Goal: Task Accomplishment & Management: Manage account settings

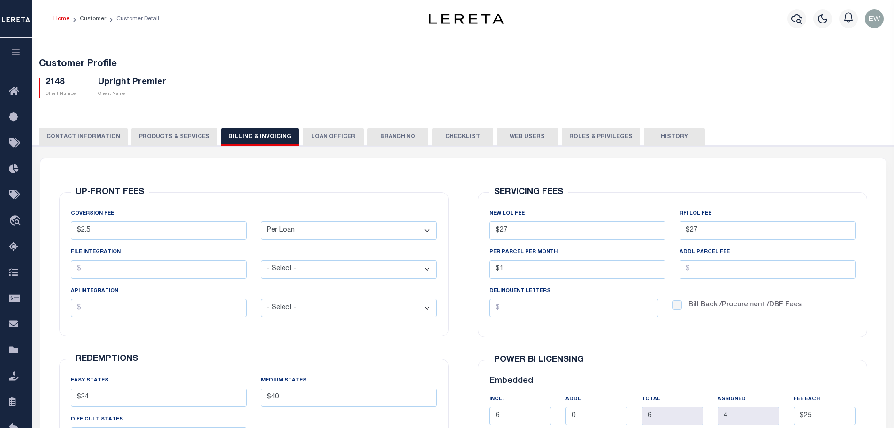
select select "PLN"
click at [12, 94] on icon at bounding box center [16, 92] width 15 height 12
click at [795, 17] on icon "button" at bounding box center [797, 18] width 11 height 11
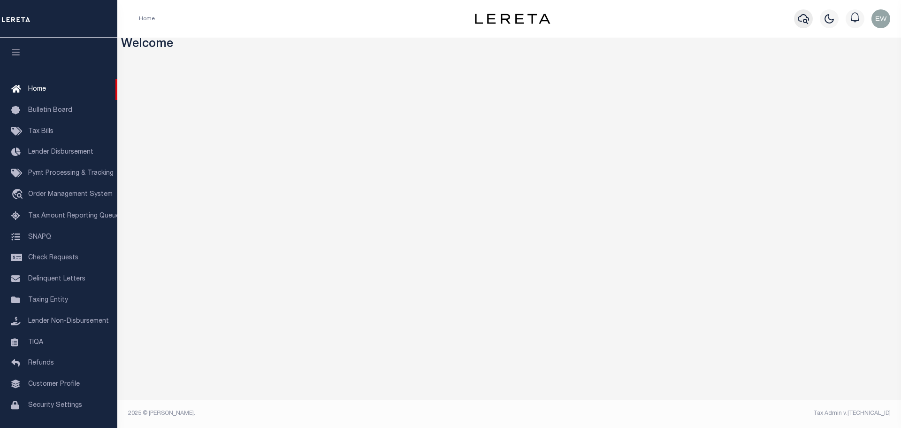
click at [799, 20] on icon "button" at bounding box center [803, 19] width 11 height 10
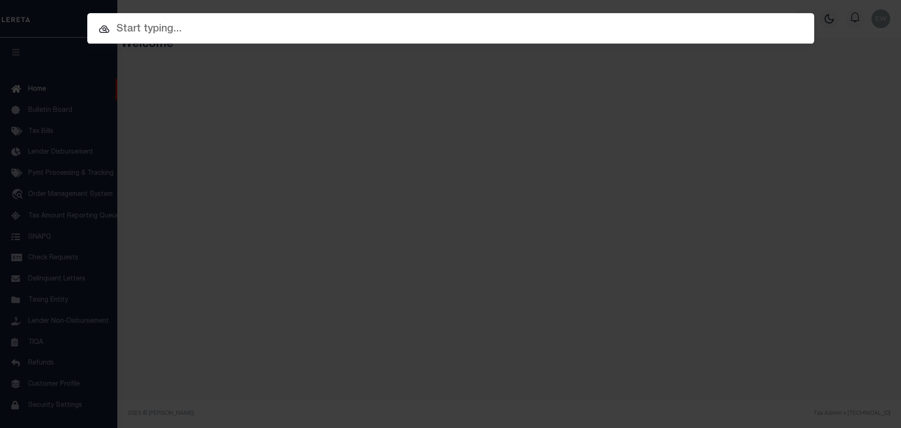
click at [266, 27] on input "text" at bounding box center [450, 29] width 727 height 16
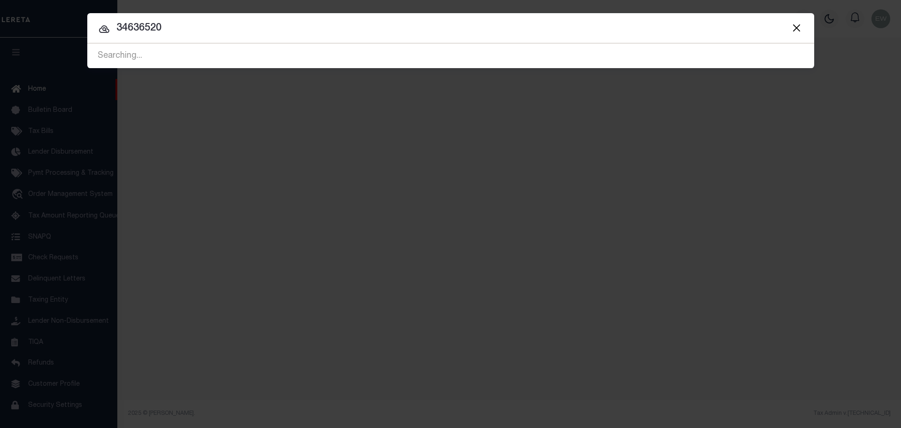
type input "34636520"
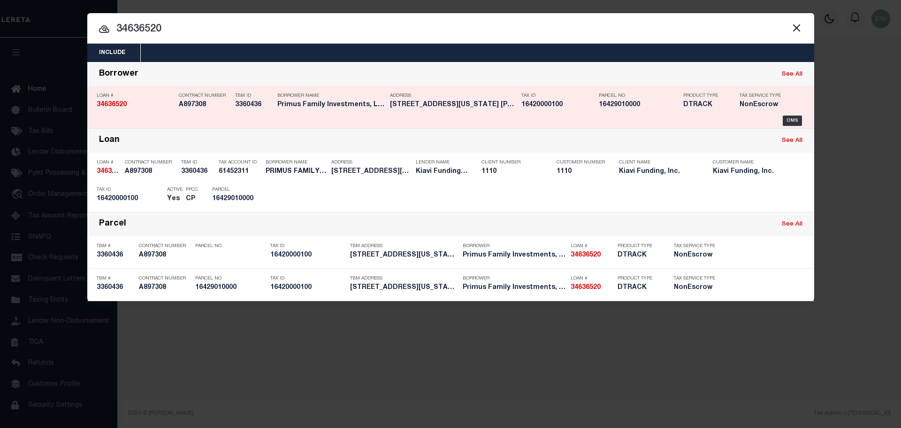
click at [270, 103] on div "Borrower Name Primus Family Investments, LLC" at bounding box center [326, 101] width 113 height 27
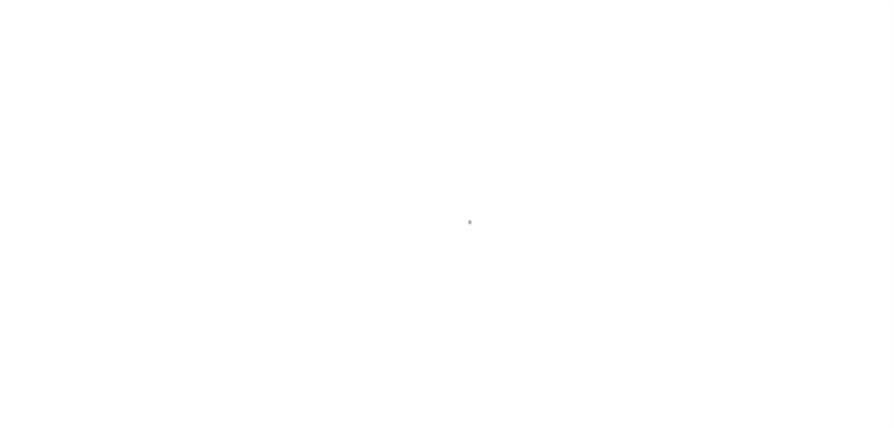
type input "34636520"
type input "Primus Family Investments, LLC"
select select
select select "10"
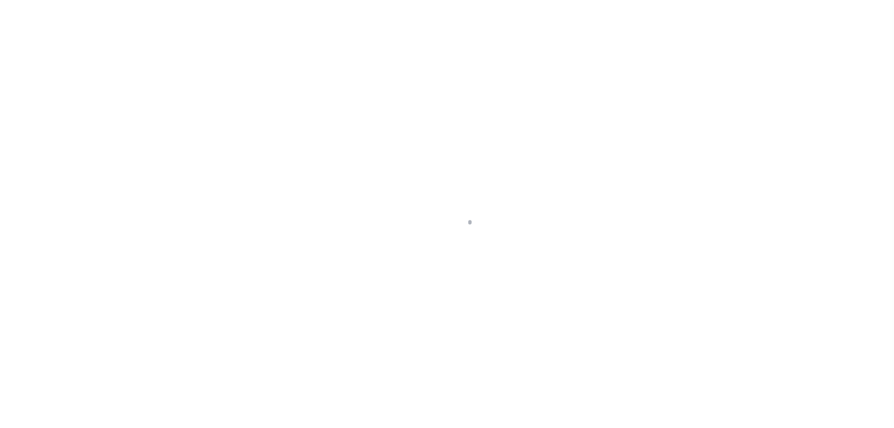
select select "NonEscrow"
select select "3485"
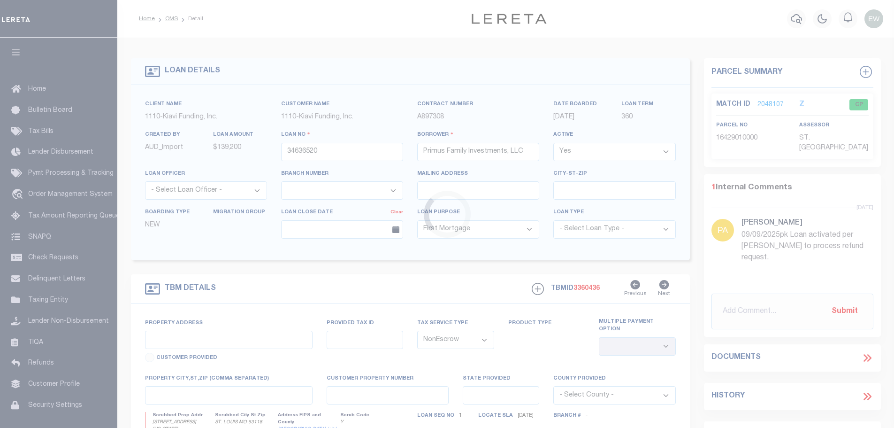
type input "[STREET_ADDRESS][US_STATE] [PERSON_NAME][GEOGRAPHIC_DATA], 63118"
select select
type input "ST. LOUIS MO 63118"
type input "MO"
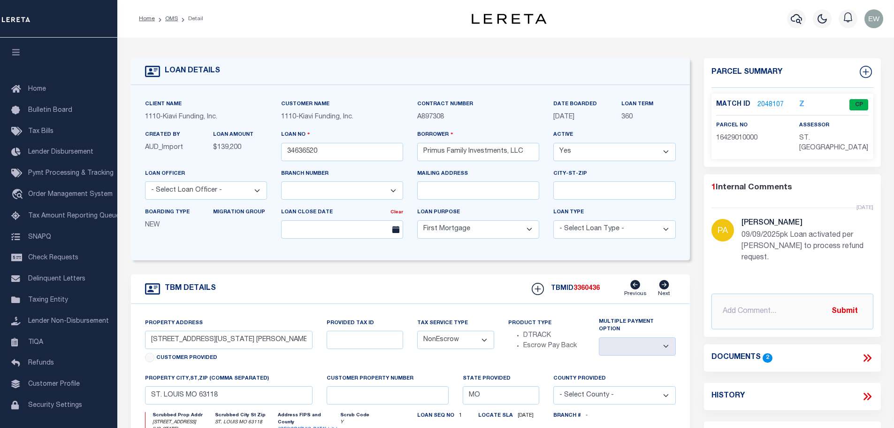
scroll to position [78, 0]
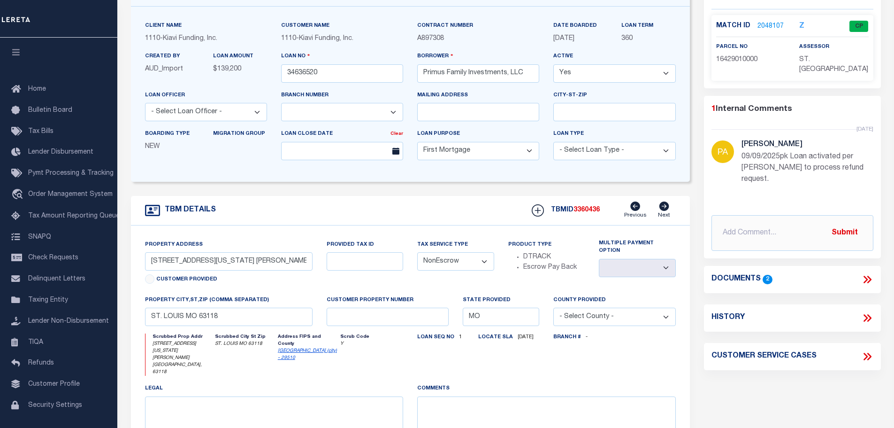
click at [736, 312] on div "History" at bounding box center [793, 318] width 162 height 12
click at [868, 312] on icon at bounding box center [867, 318] width 12 height 12
select select "100"
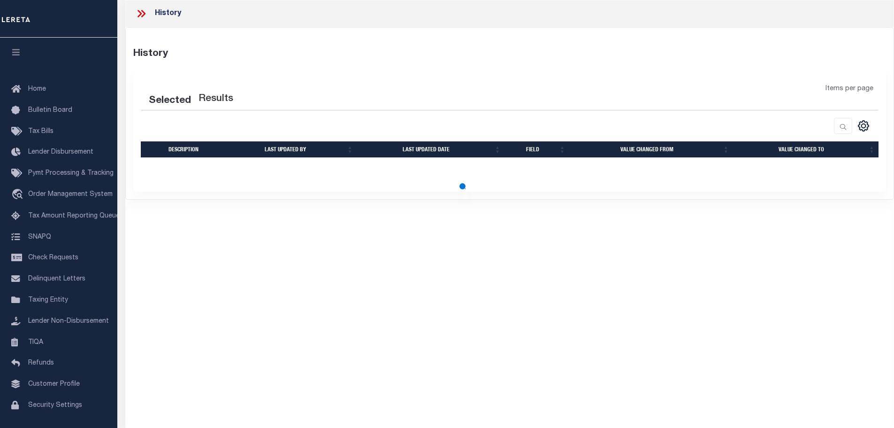
select select "100"
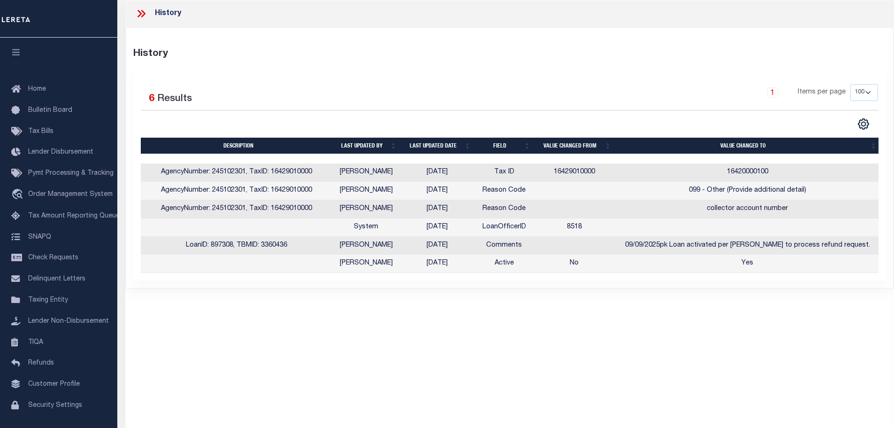
click at [140, 13] on icon at bounding box center [140, 14] width 4 height 8
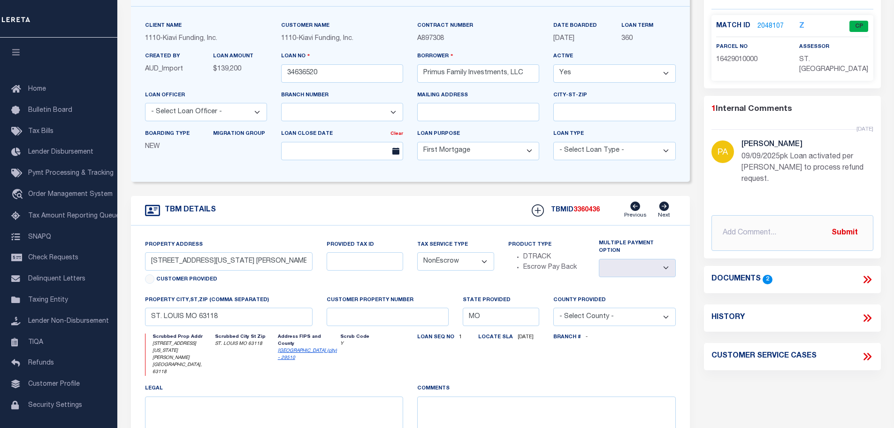
click at [864, 312] on icon at bounding box center [867, 318] width 12 height 12
select select "100"
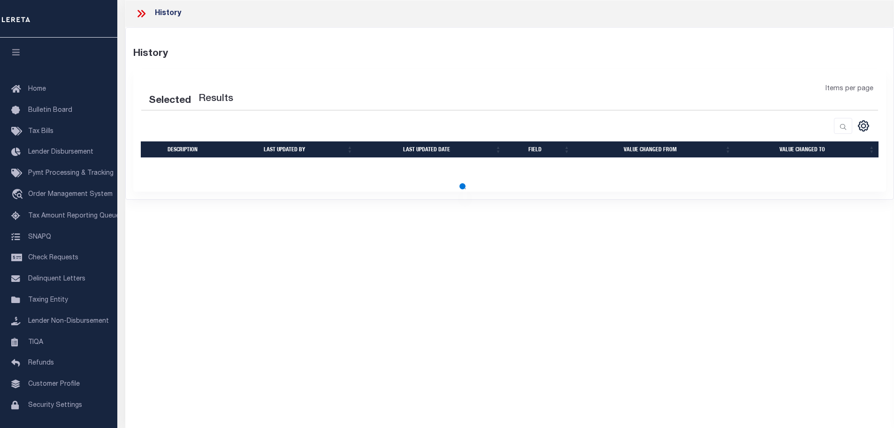
select select "100"
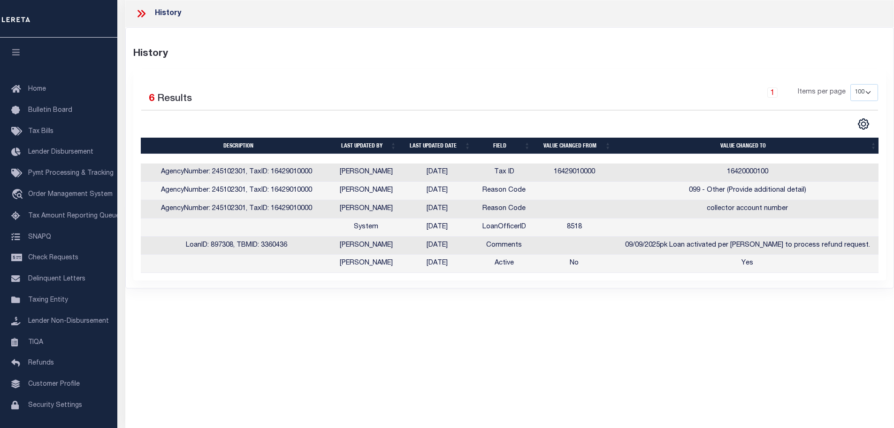
click at [135, 14] on icon at bounding box center [141, 14] width 12 height 12
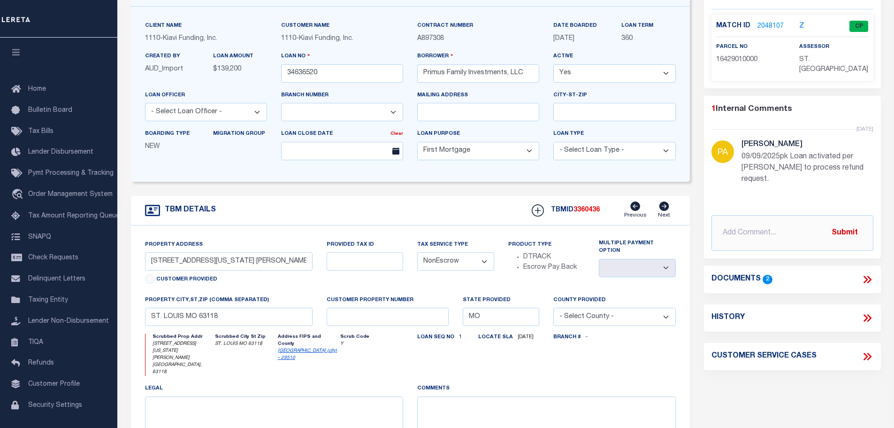
scroll to position [0, 0]
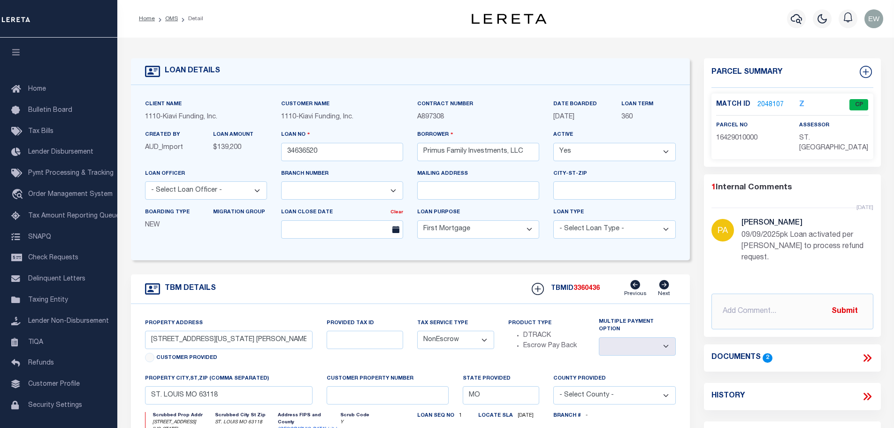
drag, startPoint x: 587, startPoint y: 154, endPoint x: 588, endPoint y: 159, distance: 5.2
click at [587, 154] on select "Yes No" at bounding box center [615, 152] width 122 height 18
click at [554, 143] on select "Yes No" at bounding box center [615, 152] width 122 height 18
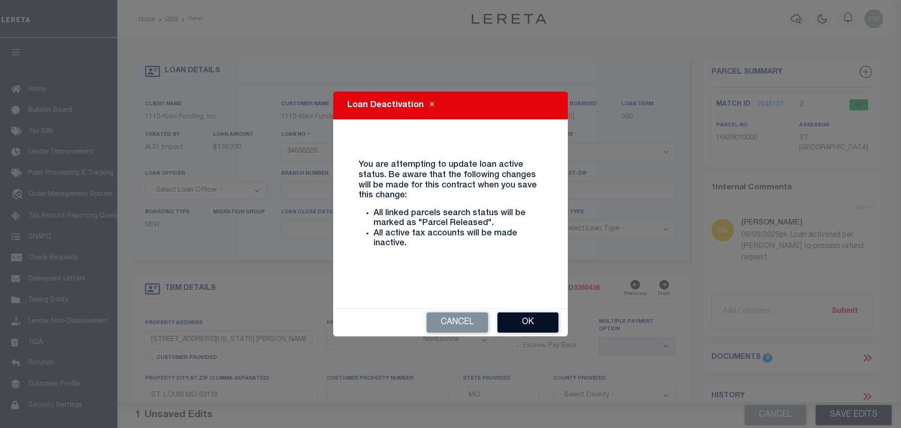
click at [531, 319] on button "Ok" at bounding box center [528, 322] width 61 height 20
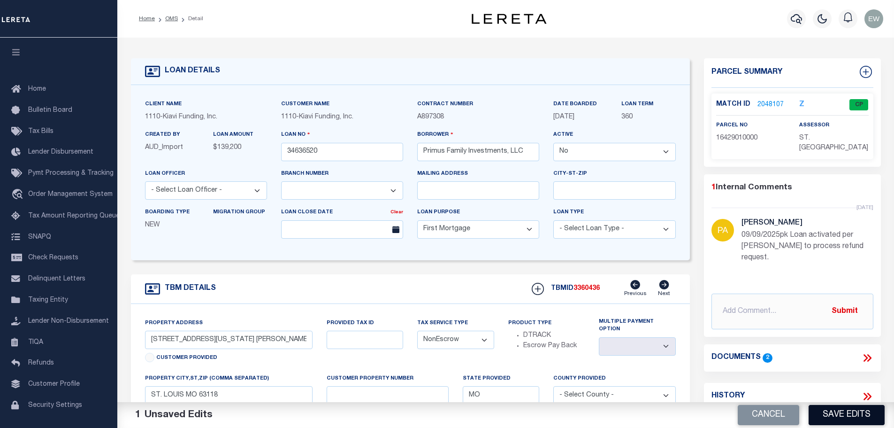
click at [833, 412] on button "Save Edits" at bounding box center [847, 415] width 76 height 20
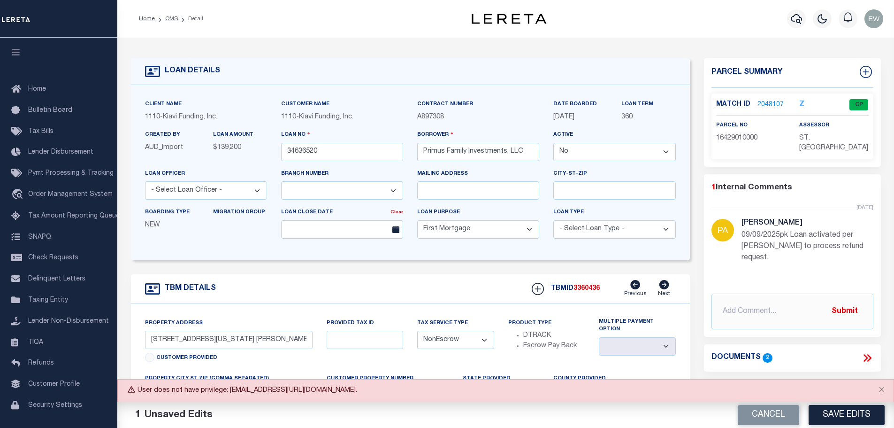
drag, startPoint x: 778, startPoint y: 412, endPoint x: 645, endPoint y: 305, distance: 171.3
click at [778, 412] on button "Cancel" at bounding box center [769, 415] width 62 height 20
select select "True"
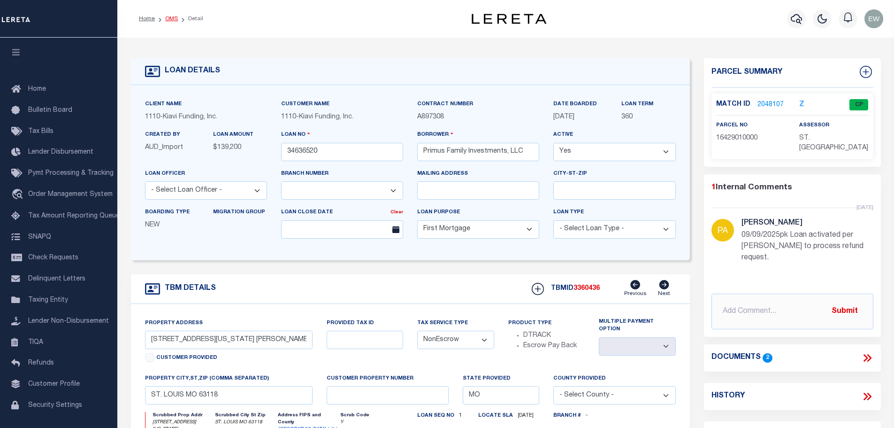
click at [172, 17] on link "OMS" at bounding box center [171, 19] width 13 height 6
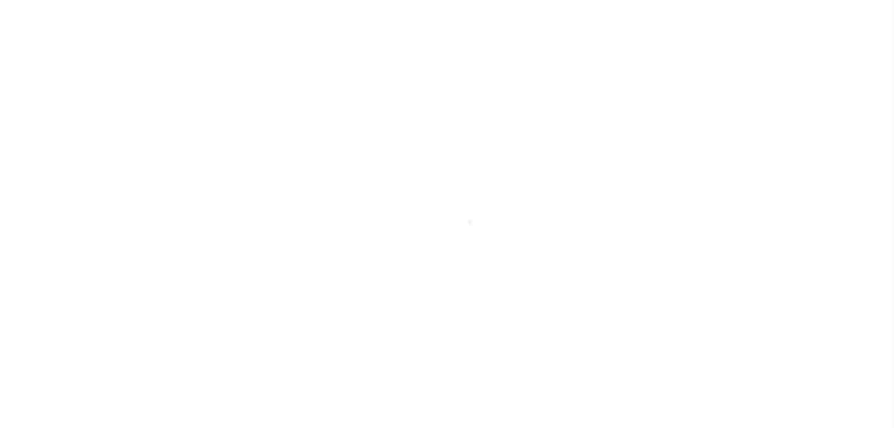
select select "200"
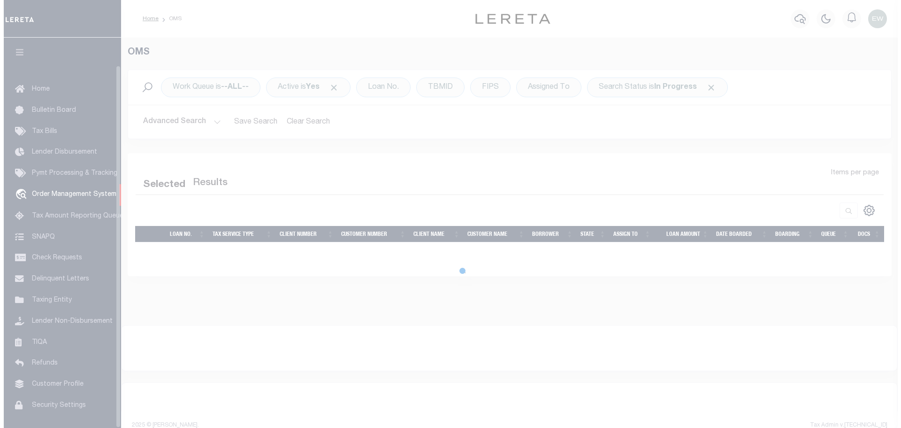
scroll to position [30, 0]
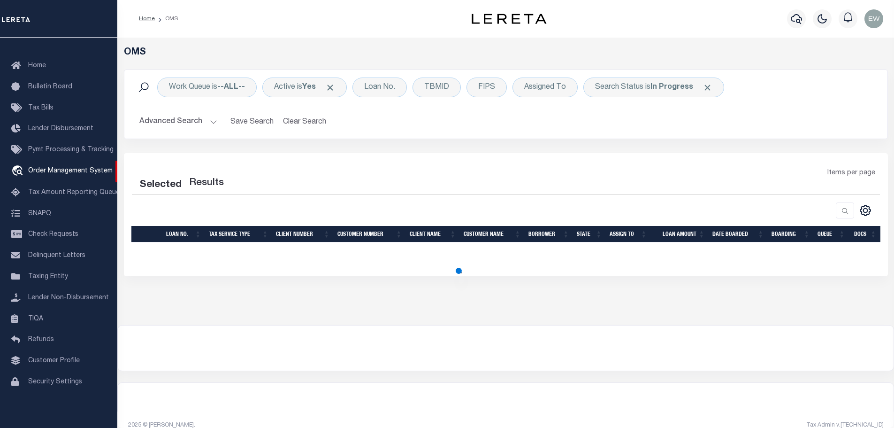
select select "200"
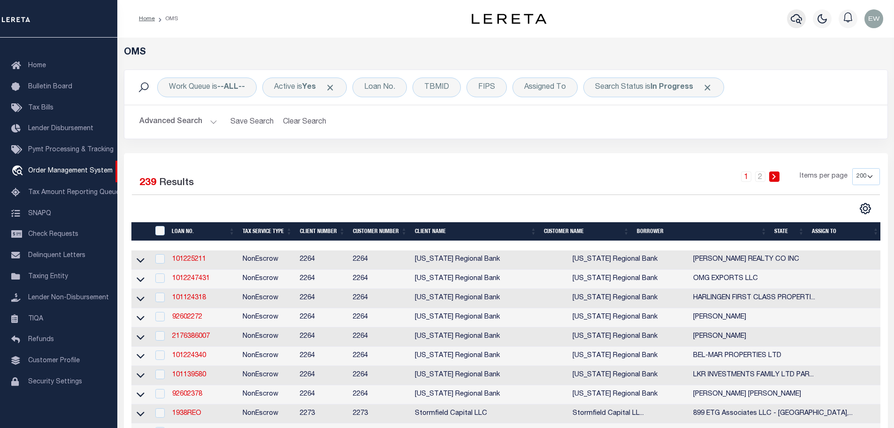
click at [793, 14] on icon "button" at bounding box center [796, 18] width 11 height 11
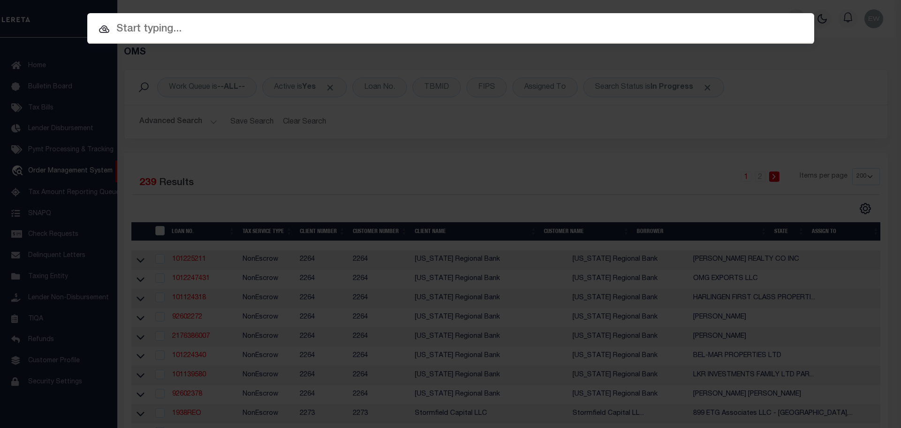
click at [793, 14] on div at bounding box center [450, 28] width 727 height 30
click at [772, 81] on div "Include Loans TBM Customers Borrowers Payments (Lender Non-Disb) Payments (Lend…" at bounding box center [450, 214] width 901 height 428
